Goal: Task Accomplishment & Management: Manage account settings

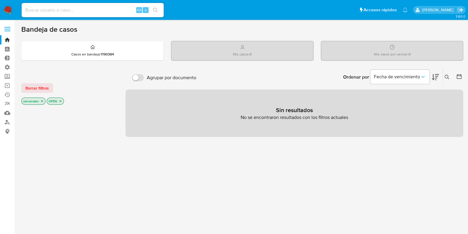
click at [9, 31] on label at bounding box center [7, 29] width 15 height 12
click at [0, 0] on input "checkbox" at bounding box center [0, 0] width 0 height 0
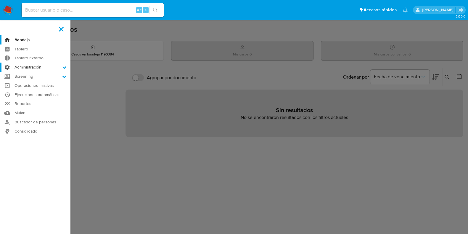
click at [32, 70] on label "Administración" at bounding box center [35, 67] width 70 height 9
click at [0, 0] on input "Administración" at bounding box center [0, 0] width 0 height 0
click at [26, 87] on label "Screening" at bounding box center [35, 83] width 70 height 9
click at [0, 0] on input "Screening" at bounding box center [0, 0] width 0 height 0
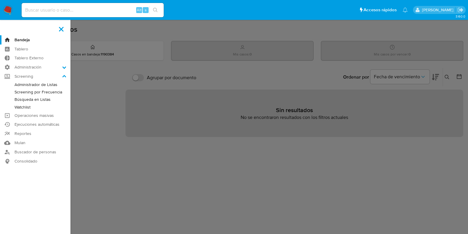
click at [40, 85] on link "Administrador de Listas" at bounding box center [35, 84] width 70 height 7
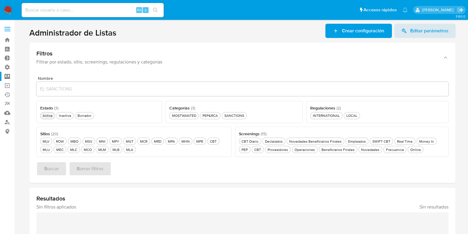
click at [49, 116] on div "Activa Activa" at bounding box center [47, 115] width 12 height 5
click at [64, 174] on button "Buscar" at bounding box center [51, 168] width 30 height 14
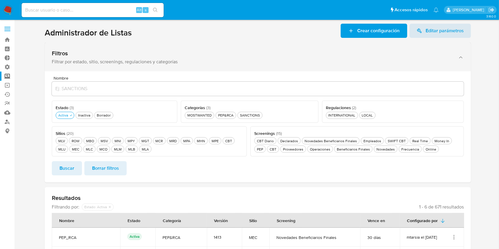
drag, startPoint x: 234, startPoint y: 85, endPoint x: 231, endPoint y: 70, distance: 14.5
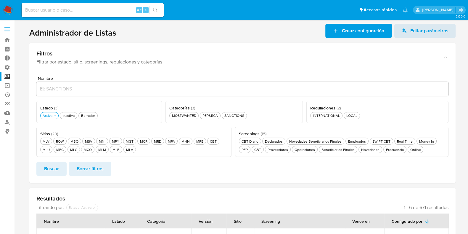
click at [7, 30] on label at bounding box center [7, 29] width 15 height 12
click at [0, 0] on input "checkbox" at bounding box center [0, 0] width 0 height 0
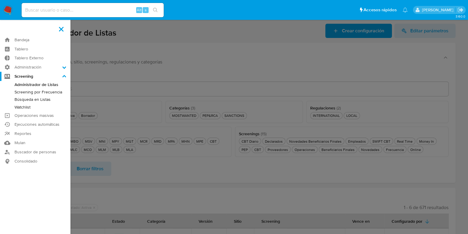
click at [144, 57] on label at bounding box center [234, 117] width 468 height 234
click at [0, 0] on input "checkbox" at bounding box center [0, 0] width 0 height 0
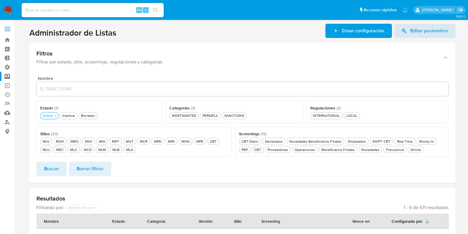
click at [1, 33] on label at bounding box center [7, 29] width 15 height 12
click at [0, 0] on input "checkbox" at bounding box center [0, 0] width 0 height 0
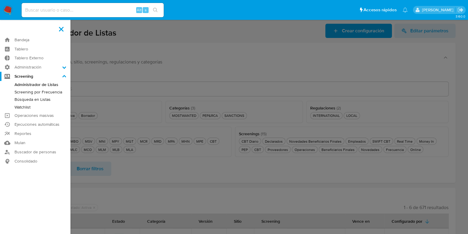
click at [3, 32] on aside "Bandeja Tablero Tablero Externo Administración Reglas Screening Administrador d…" at bounding box center [35, 194] width 70 height 388
click at [64, 25] on label at bounding box center [61, 29] width 15 height 12
click at [0, 0] on input "checkbox" at bounding box center [0, 0] width 0 height 0
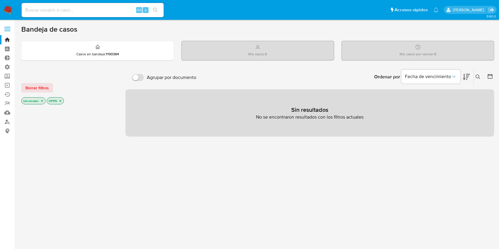
click at [4, 25] on label at bounding box center [7, 29] width 15 height 12
click at [0, 0] on input "checkbox" at bounding box center [0, 0] width 0 height 0
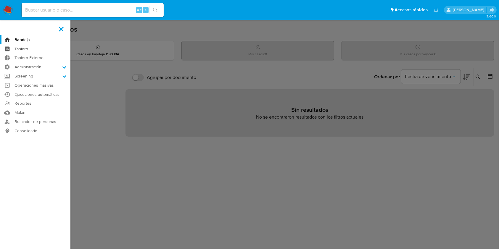
click at [24, 48] on link "Tablero" at bounding box center [35, 48] width 70 height 9
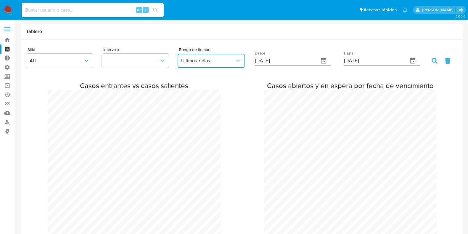
click at [234, 63] on span "Ultimos 7 dias" at bounding box center [208, 61] width 54 height 6
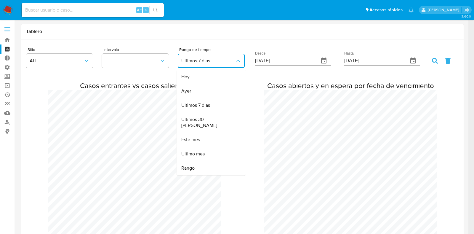
click at [234, 63] on span "Ultimos 7 dias" at bounding box center [208, 61] width 54 height 6
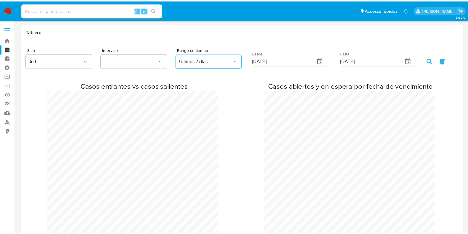
scroll to position [295731, 295747]
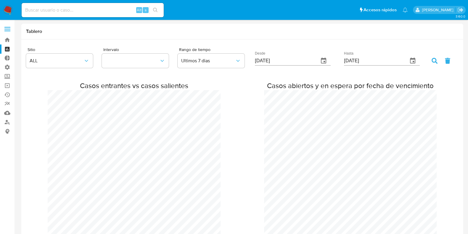
click at [265, 38] on div "Tablero" at bounding box center [242, 32] width 442 height 16
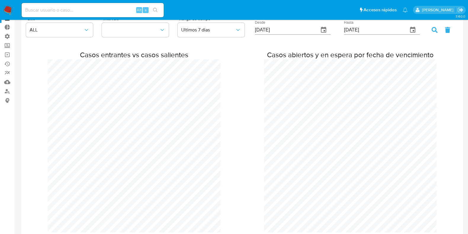
scroll to position [0, 0]
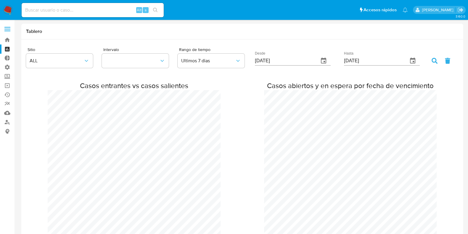
click at [9, 32] on label at bounding box center [7, 29] width 15 height 12
click at [0, 0] on input "checkbox" at bounding box center [0, 0] width 0 height 0
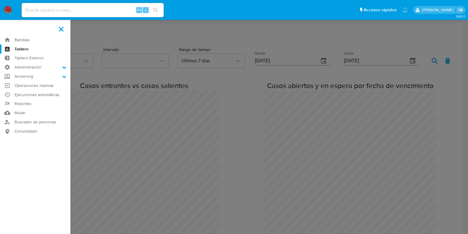
click at [215, 50] on label at bounding box center [234, 117] width 468 height 234
click at [0, 0] on input "checkbox" at bounding box center [0, 0] width 0 height 0
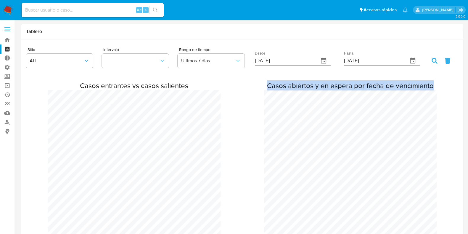
drag, startPoint x: 270, startPoint y: 84, endPoint x: 434, endPoint y: 86, distance: 164.7
click at [434, 86] on h2 "Casos abiertos y en espera por fecha de vencimiento" at bounding box center [350, 85] width 173 height 9
drag, startPoint x: 435, startPoint y: 85, endPoint x: 233, endPoint y: 88, distance: 201.7
click at [233, 88] on div "Casos entrantes vs casos salientes Casos abiertos y en espera por fecha de venc…" at bounding box center [242, 168] width 433 height 190
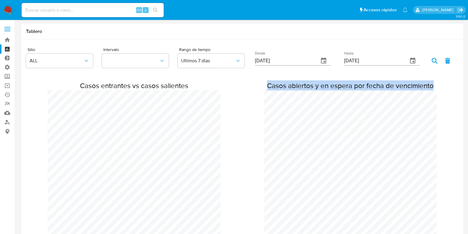
click at [272, 81] on h2 "Casos abiertos y en espera por fecha de vencimiento" at bounding box center [350, 85] width 173 height 9
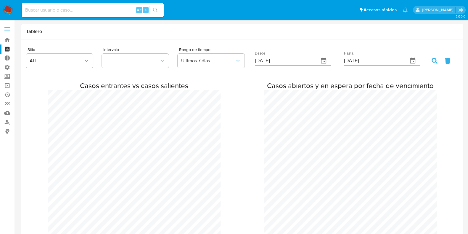
click at [86, 81] on h2 "Casos entrantes vs casos salientes" at bounding box center [134, 85] width 173 height 9
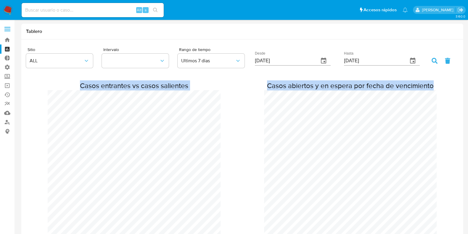
drag, startPoint x: 79, startPoint y: 81, endPoint x: 212, endPoint y: 84, distance: 132.5
click at [267, 89] on div "Casos entrantes vs casos salientes Casos abiertos y en espera por fecha de venc…" at bounding box center [242, 168] width 433 height 190
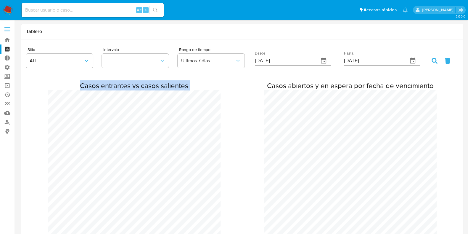
click at [210, 84] on h2 "Casos entrantes vs casos salientes" at bounding box center [134, 85] width 173 height 9
click at [433, 89] on h2 "Casos abiertos y en espera por fecha de vencimiento" at bounding box center [350, 85] width 173 height 9
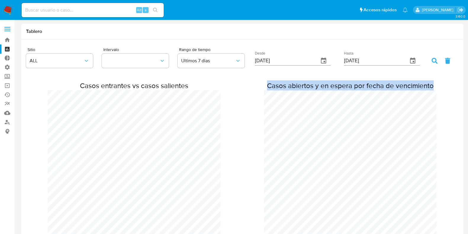
drag, startPoint x: 435, startPoint y: 86, endPoint x: 260, endPoint y: 85, distance: 174.5
click at [260, 85] on div "Casos entrantes vs casos salientes Casos abiertos y en espera por fecha de venc…" at bounding box center [242, 168] width 433 height 190
click at [265, 86] on h2 "Casos abiertos y en espera por fecha de vencimiento" at bounding box center [350, 85] width 173 height 9
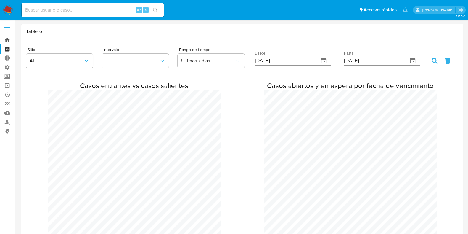
click at [7, 38] on link "Bandeja" at bounding box center [35, 39] width 70 height 9
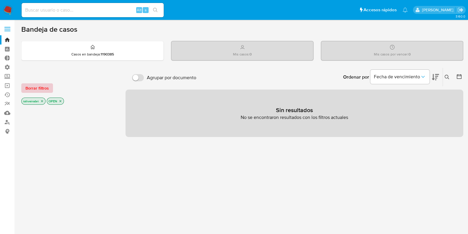
click at [48, 91] on span "Borrar filtros" at bounding box center [36, 88] width 23 height 8
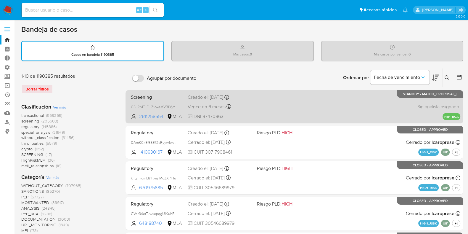
click at [284, 99] on div "Screening C3LRo1TJEHZ1okeMVBLYyzJL 2611258554 MLA Creado el: 13/08/2025 Creado …" at bounding box center [295, 107] width 332 height 30
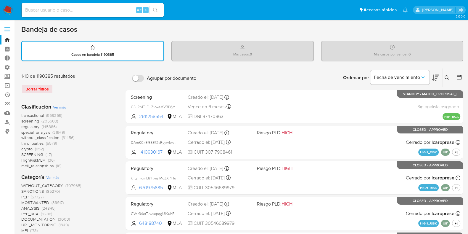
click at [44, 119] on span "(205603)" at bounding box center [49, 121] width 17 height 6
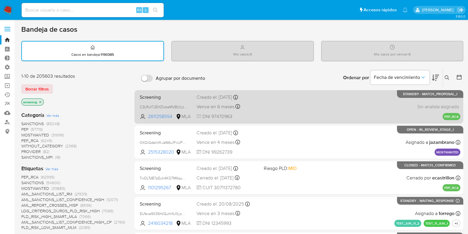
click at [307, 97] on div "Screening C3LRo1TJEHZ1okeMVBLYyzJL 2611258554 MLA Creado el: 13/08/2025 Creado …" at bounding box center [298, 107] width 323 height 30
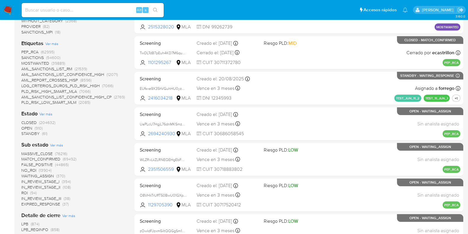
scroll to position [111, 0]
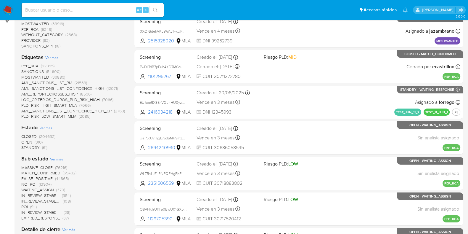
click at [38, 136] on span "CLOSED (204632)" at bounding box center [38, 137] width 34 height 6
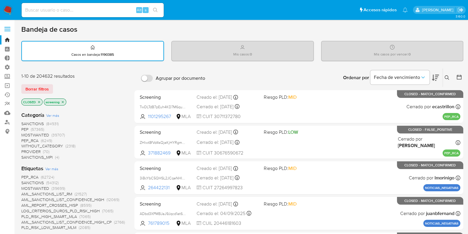
click at [44, 122] on span "SANCTIONS" at bounding box center [32, 124] width 23 height 6
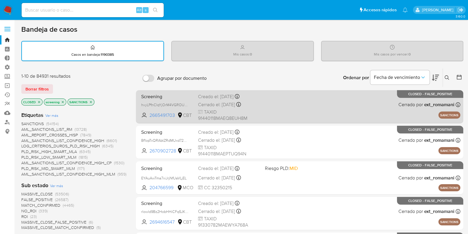
click at [337, 100] on div "Screening hvyLPfnCIqYjOrM4VGROUu0j 2665491703 CBT Creado el: 18/09/2025 Creado …" at bounding box center [300, 107] width 322 height 30
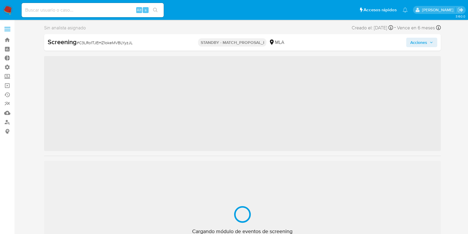
scroll to position [265, 0]
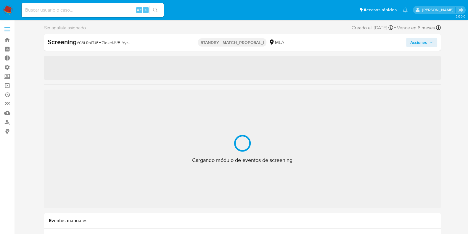
select select "10"
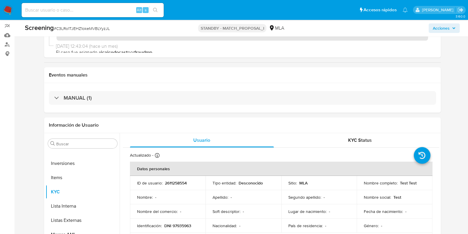
scroll to position [44, 0]
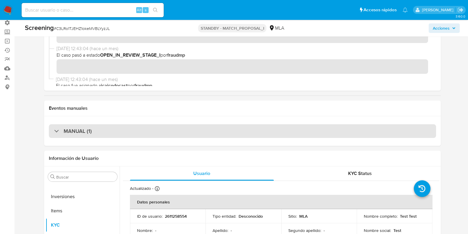
click at [81, 134] on h3 "MANUAL (1)" at bounding box center [78, 131] width 28 height 7
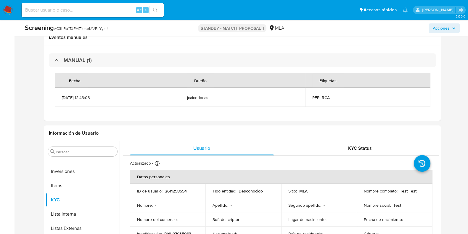
scroll to position [118, 0]
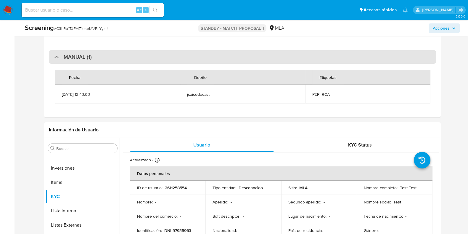
click at [127, 60] on div "MANUAL (1)" at bounding box center [242, 57] width 387 height 14
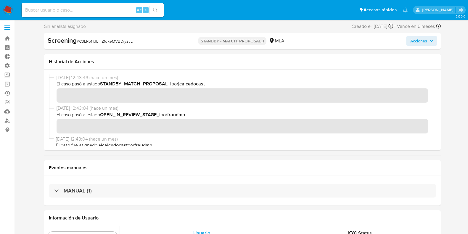
scroll to position [0, 0]
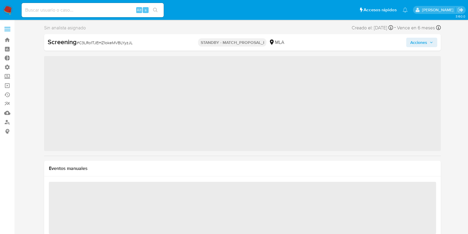
scroll to position [265, 0]
select select "10"
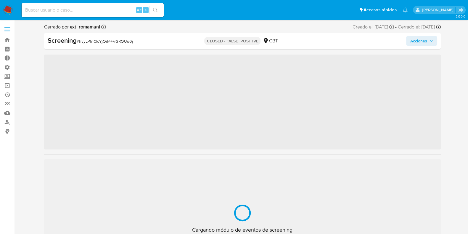
scroll to position [236, 0]
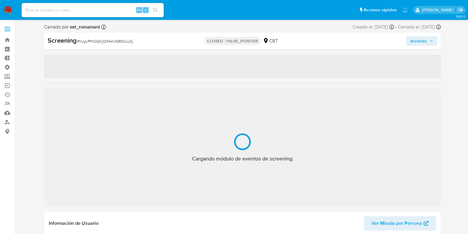
select select "10"
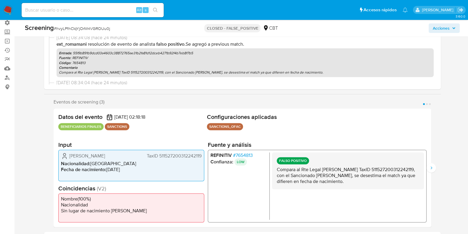
scroll to position [44, 0]
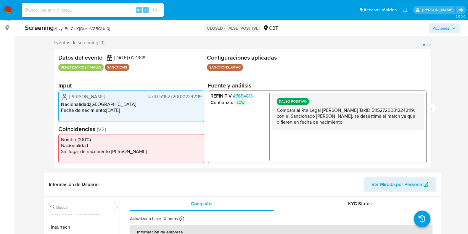
drag, startPoint x: 29, startPoint y: 125, endPoint x: 28, endPoint y: 135, distance: 10.7
